Goal: Task Accomplishment & Management: Use online tool/utility

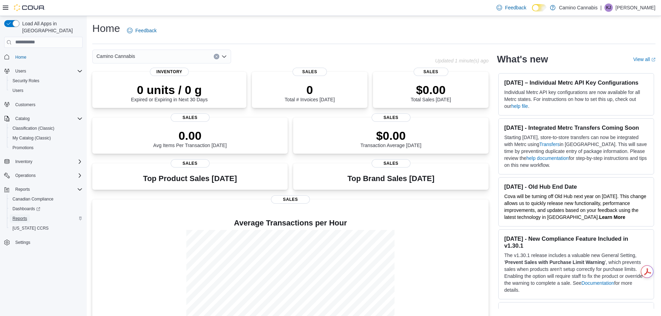
click at [26, 216] on span "Reports" at bounding box center [19, 219] width 15 height 6
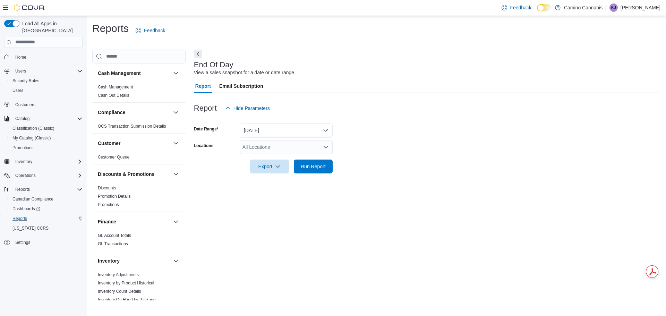
click at [271, 130] on button "[DATE]" at bounding box center [286, 131] width 93 height 14
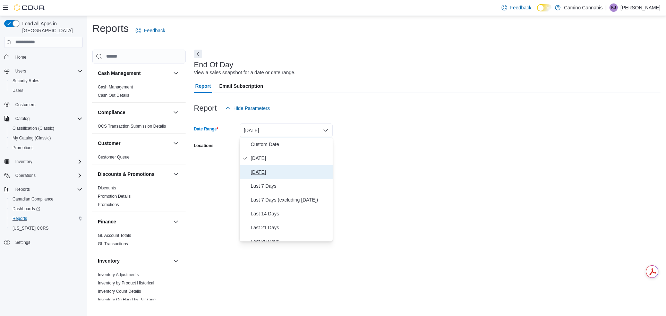
click at [256, 169] on span "[DATE]" at bounding box center [290, 172] width 79 height 8
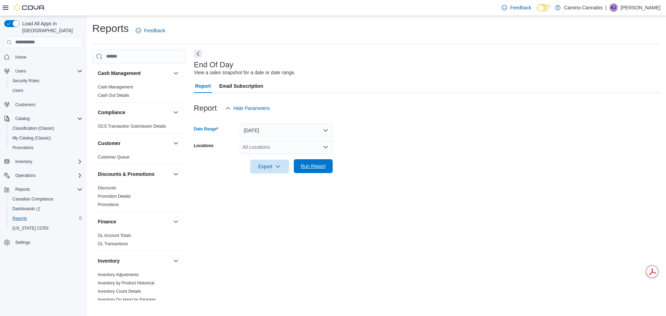
click at [302, 164] on span "Run Report" at bounding box center [313, 166] width 25 height 7
